Goal: Task Accomplishment & Management: Complete application form

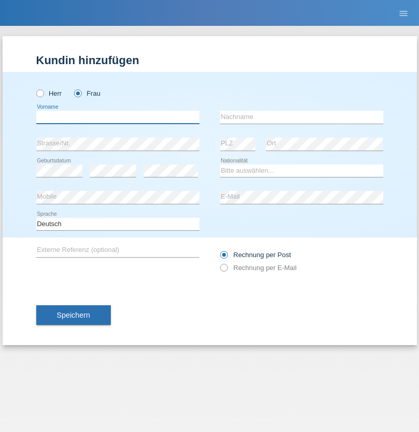
click at [118, 117] on input "text" at bounding box center [117, 117] width 163 height 13
type input "Tatiana"
click at [301, 117] on input "text" at bounding box center [301, 117] width 163 height 13
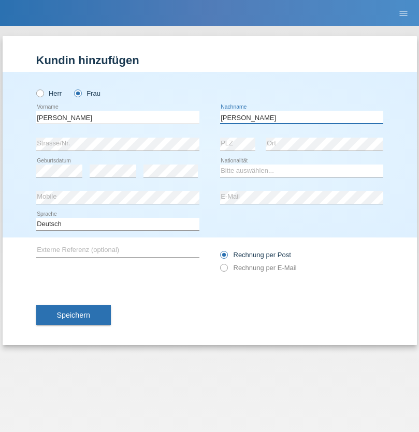
type input "Da Silva"
select select "PT"
select select "C"
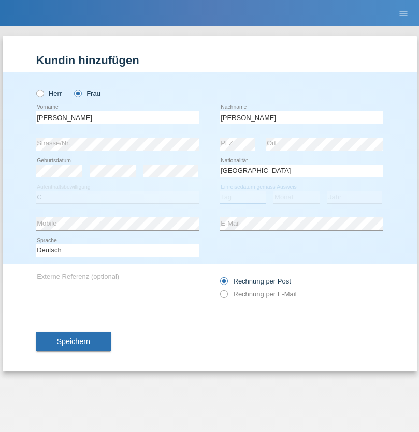
select select "01"
select select "06"
select select "2007"
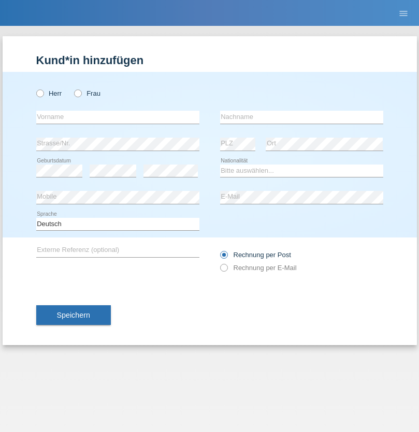
radio input "true"
click at [118, 117] on input "text" at bounding box center [117, 117] width 163 height 13
type input "Kahlid"
click at [301, 117] on input "text" at bounding box center [301, 117] width 163 height 13
type input "Ahmad"
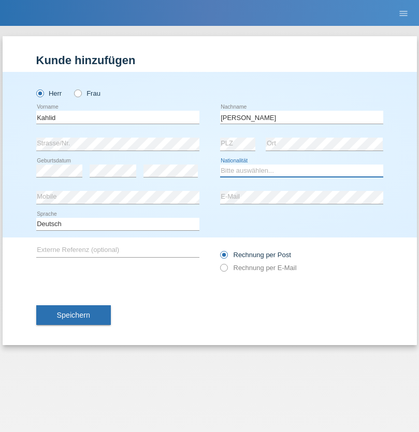
select select "CH"
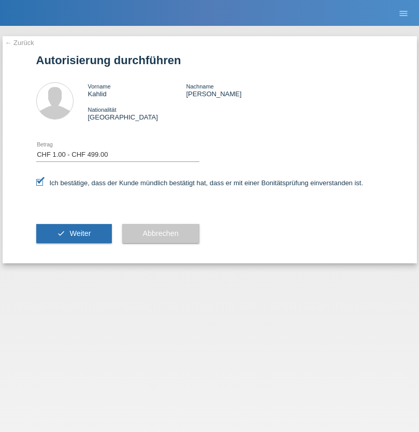
select select "1"
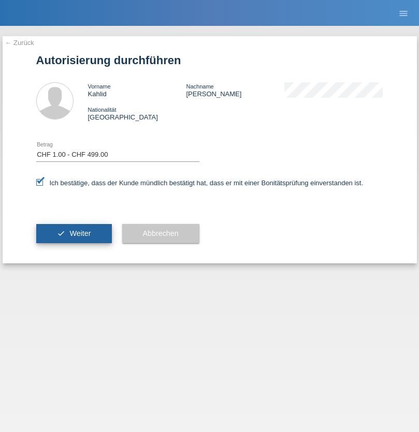
click at [74, 234] on span "Weiter" at bounding box center [79, 233] width 21 height 8
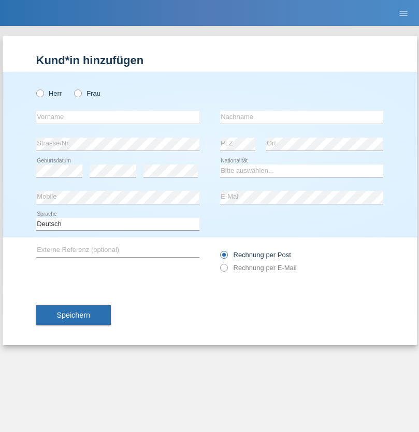
radio input "true"
click at [118, 117] on input "text" at bounding box center [117, 117] width 163 height 13
type input "Patryk"
click at [301, 117] on input "text" at bounding box center [301, 117] width 163 height 13
type input "[PERSON_NAME]"
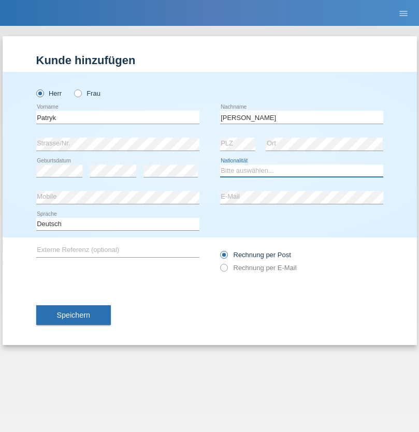
select select "PL"
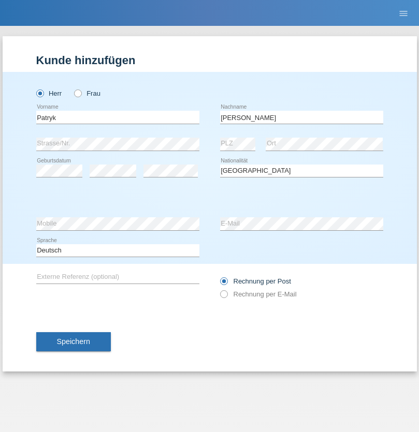
select select "C"
select select "01"
select select "05"
select select "2021"
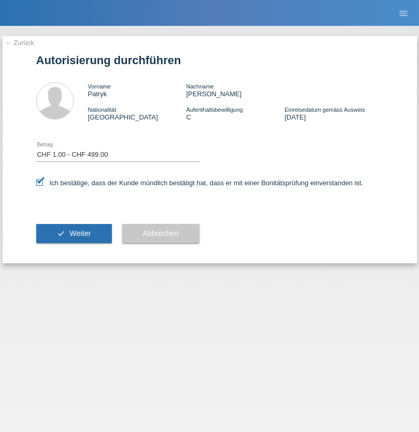
select select "1"
click at [74, 234] on span "Weiter" at bounding box center [79, 233] width 21 height 8
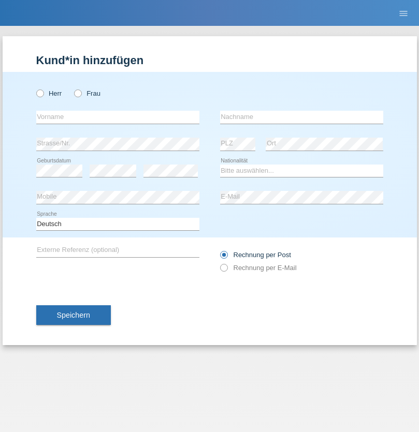
radio input "true"
click at [118, 117] on input "text" at bounding box center [117, 117] width 163 height 13
type input "Sabrina"
click at [301, 117] on input "text" at bounding box center [301, 117] width 163 height 13
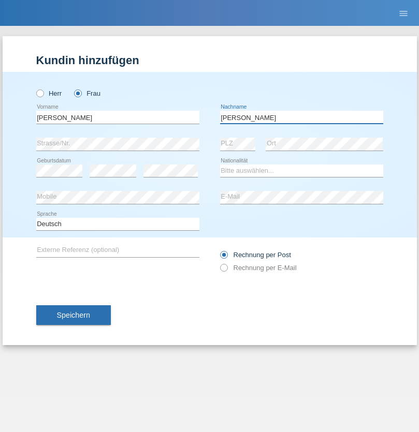
type input "Santos"
select select "PT"
select select "C"
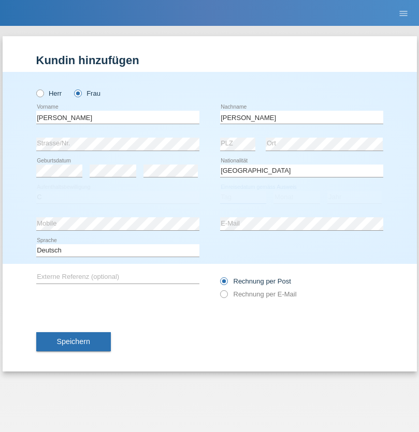
select select "05"
select select "12"
select select "2000"
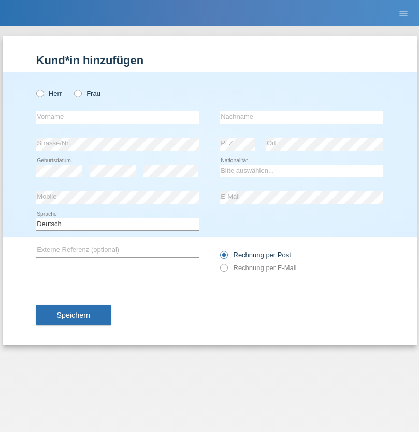
radio input "true"
click at [118, 117] on input "text" at bounding box center [117, 117] width 163 height 13
type input "firat"
click at [301, 117] on input "text" at bounding box center [301, 117] width 163 height 13
type input "kara"
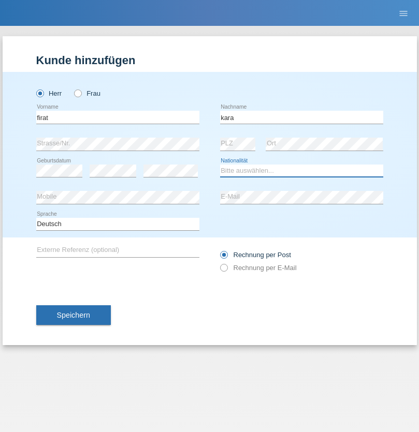
select select "CH"
radio input "true"
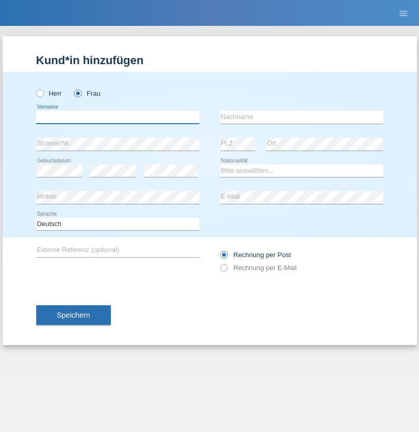
click at [118, 117] on input "text" at bounding box center [117, 117] width 163 height 13
type input "Anett"
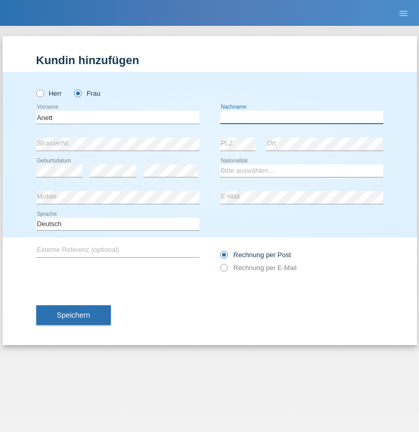
click at [301, 117] on input "text" at bounding box center [301, 117] width 163 height 13
type input "[PERSON_NAME]"
select select "HU"
select select "C"
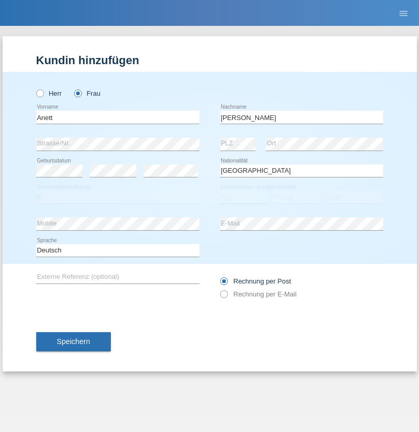
select select "03"
select select "09"
select select "2021"
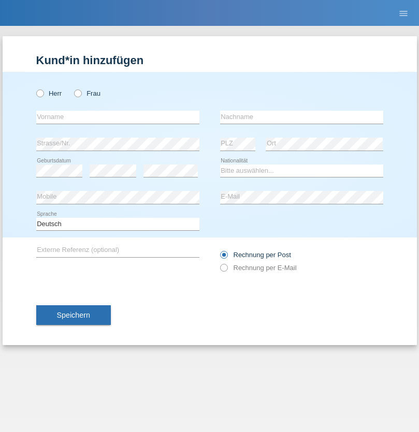
radio input "true"
click at [118, 117] on input "text" at bounding box center [117, 117] width 163 height 13
type input "Tanja"
click at [301, 117] on input "text" at bounding box center [301, 117] width 163 height 13
type input "Hirsiger"
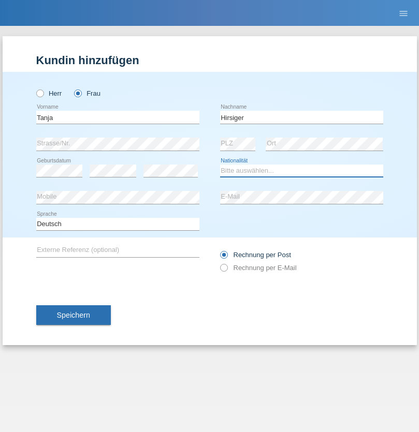
select select "CH"
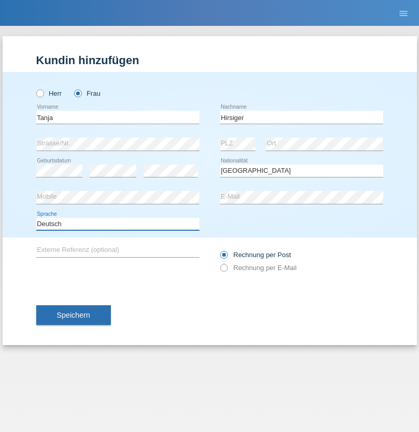
select select "en"
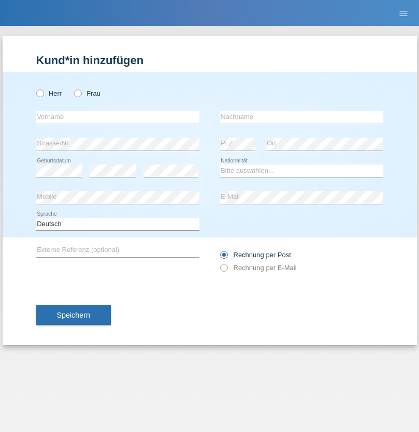
radio input "true"
click at [118, 117] on input "text" at bounding box center [117, 117] width 163 height 13
type input "Ketty"
click at [301, 117] on input "text" at bounding box center [301, 117] width 163 height 13
type input "Kalupnath"
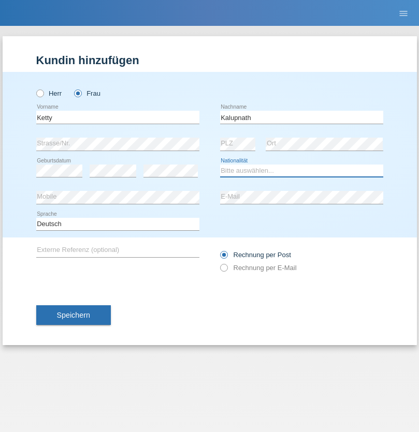
select select "CH"
